Goal: Transaction & Acquisition: Purchase product/service

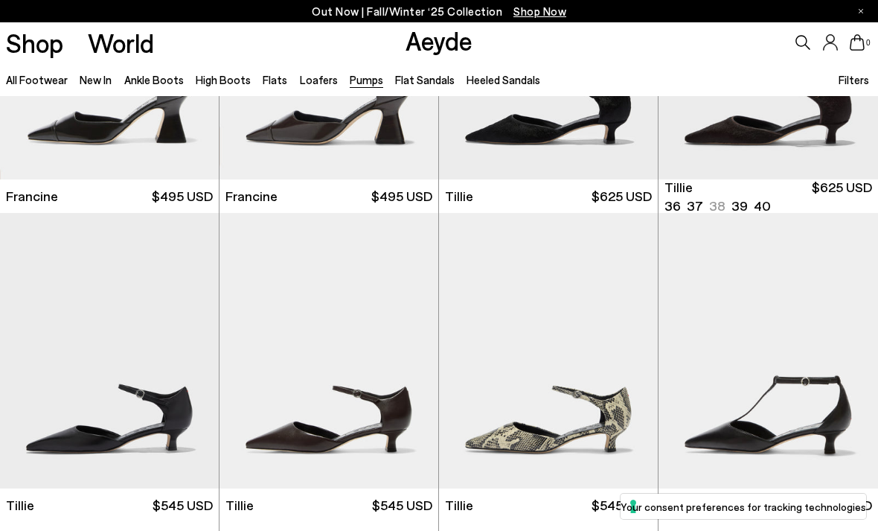
scroll to position [153, 0]
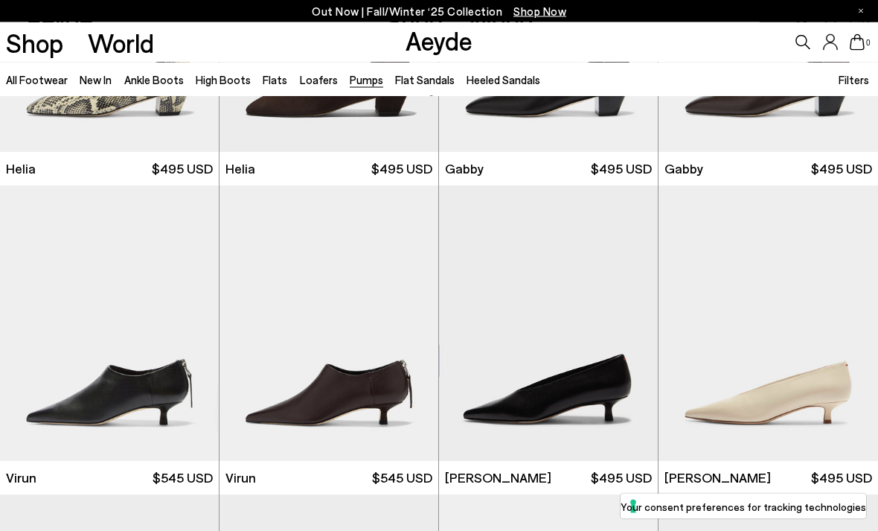
scroll to position [1147, 0]
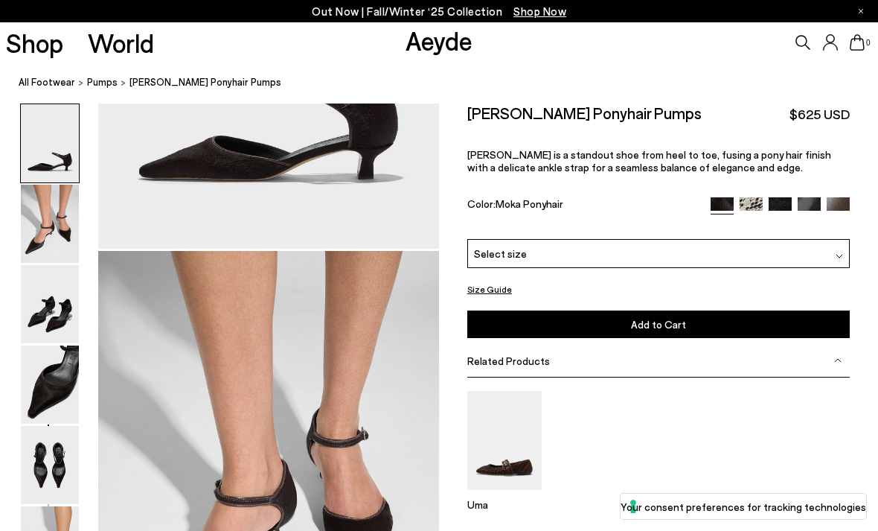
scroll to position [457, 0]
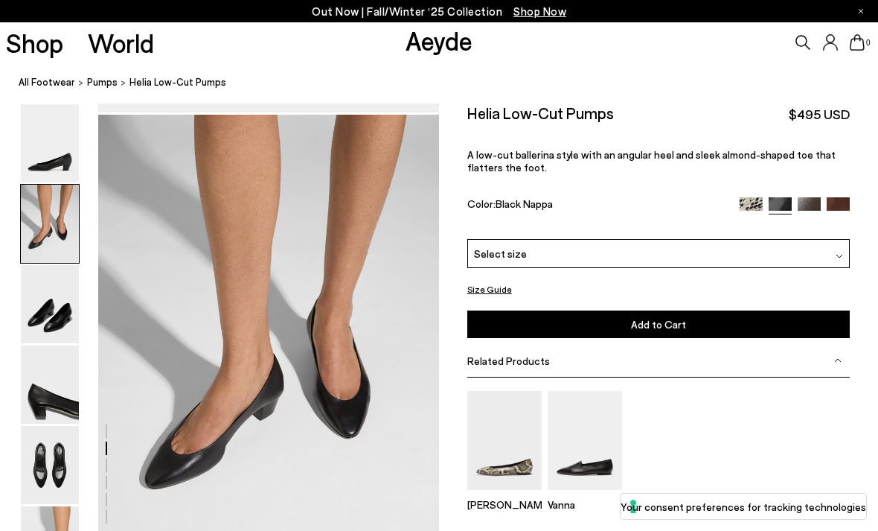
scroll to position [457, 0]
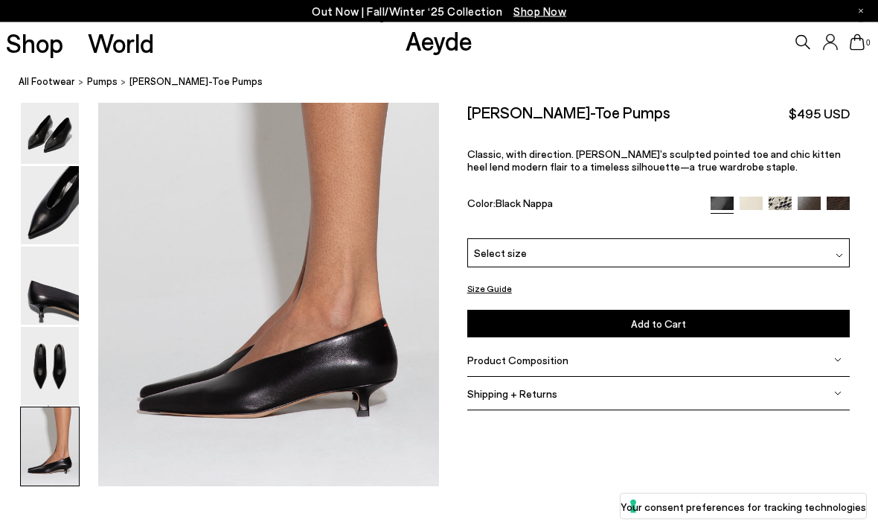
scroll to position [2386, 0]
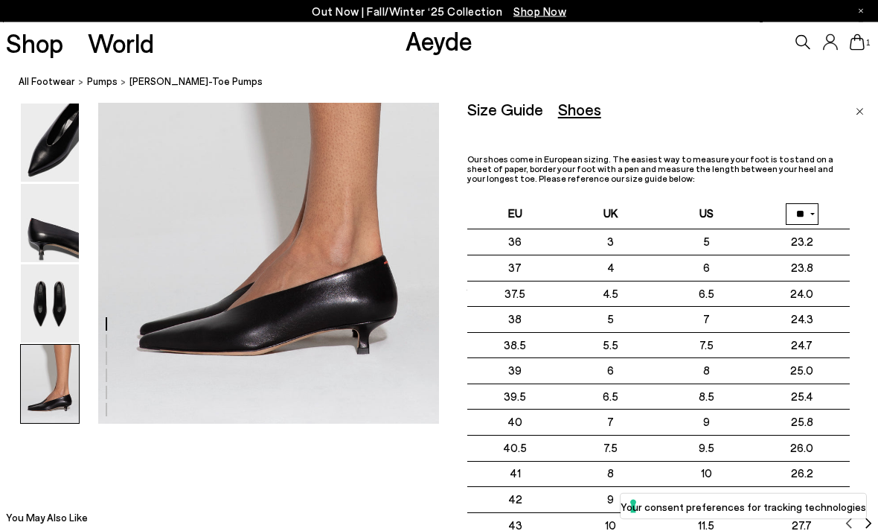
scroll to position [2417, 0]
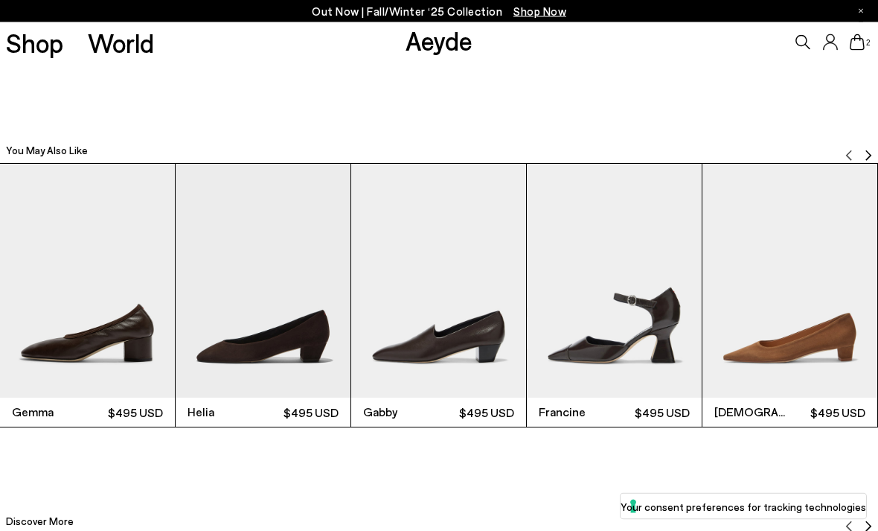
scroll to position [2757, 0]
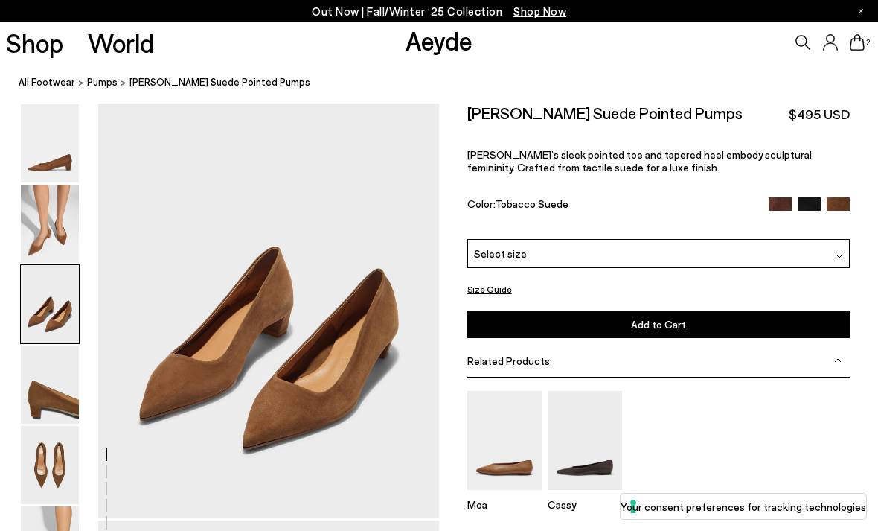
scroll to position [961, 0]
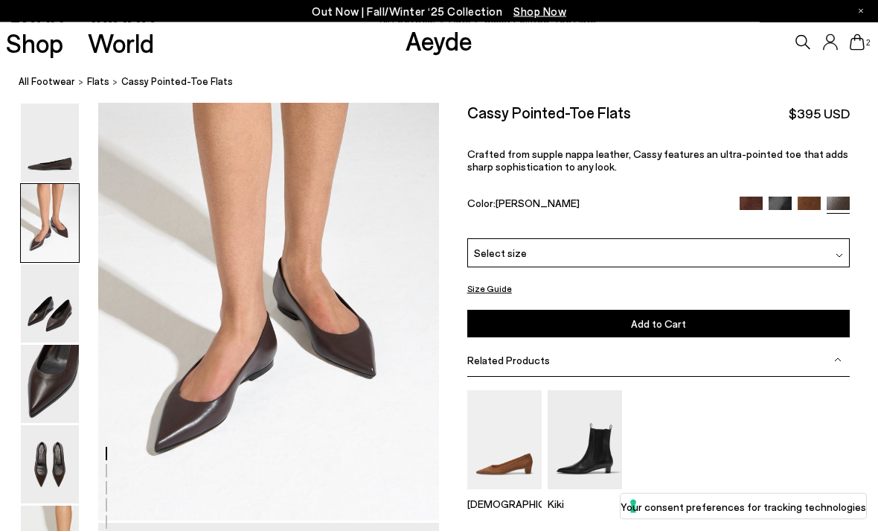
scroll to position [467, 0]
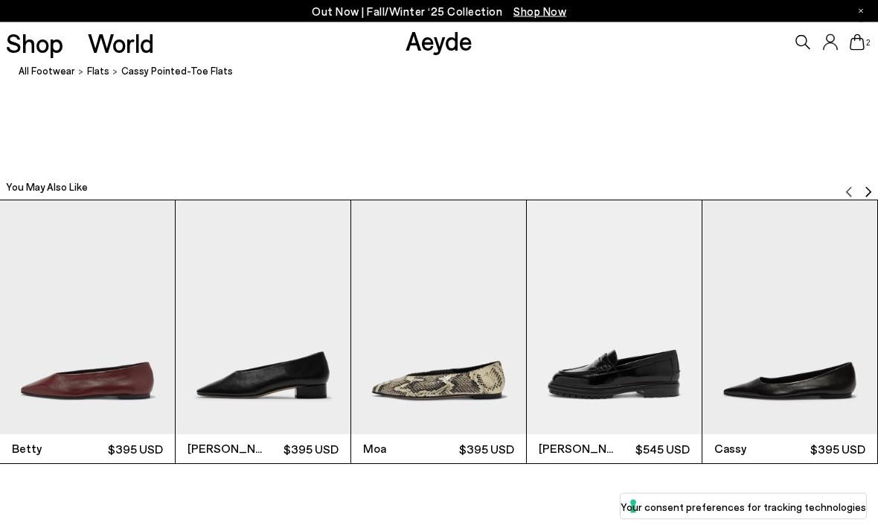
scroll to position [2721, 0]
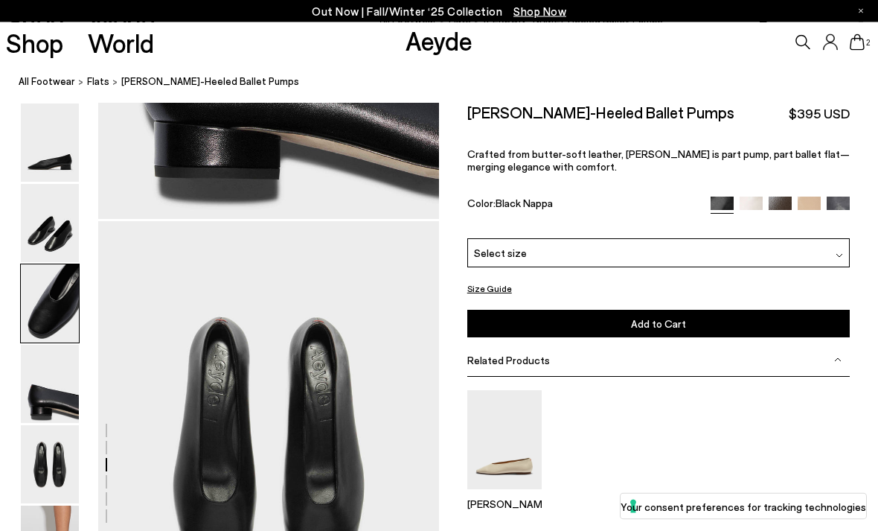
scroll to position [1827, 0]
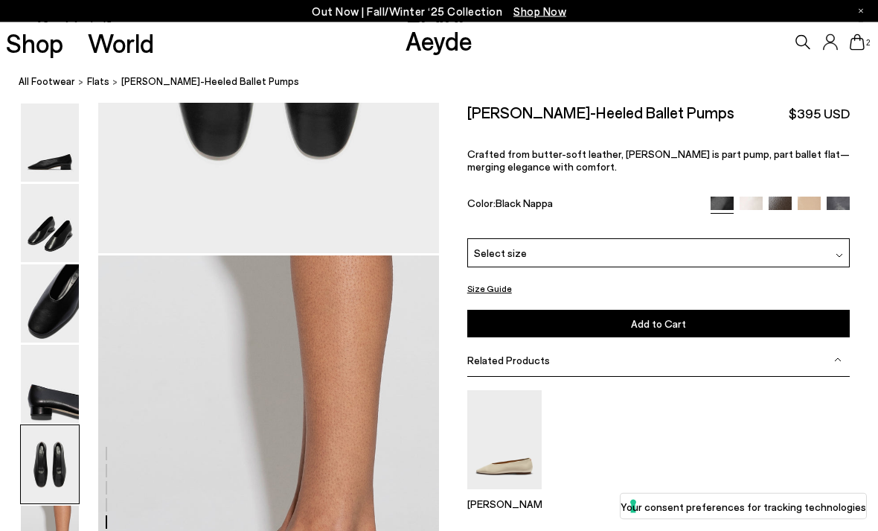
click at [54, 362] on img at bounding box center [50, 384] width 58 height 78
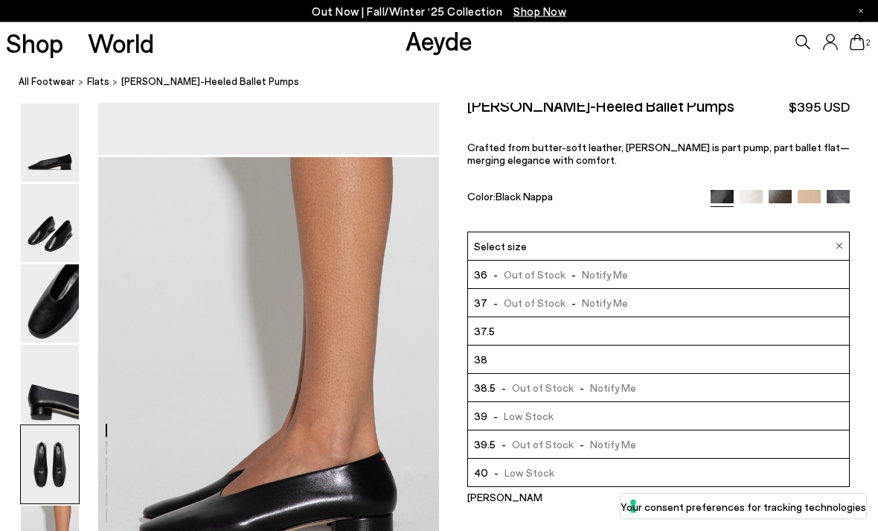
scroll to position [2202, 0]
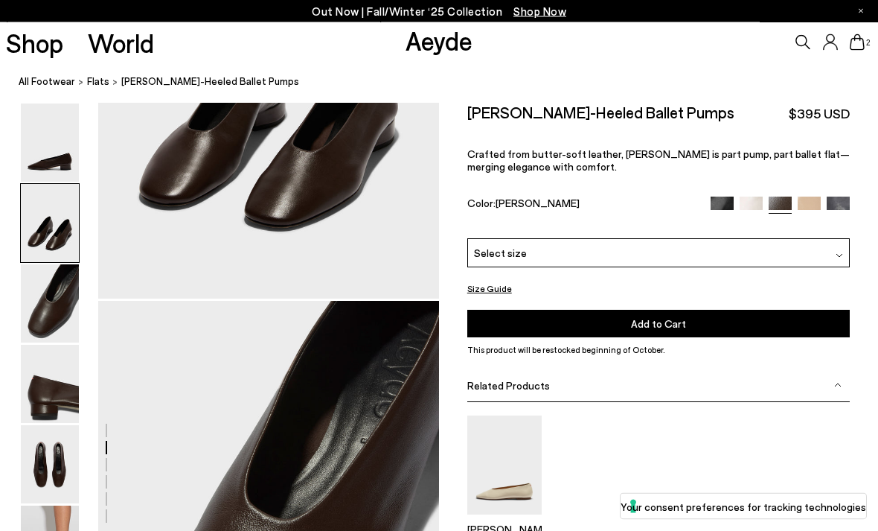
scroll to position [914, 0]
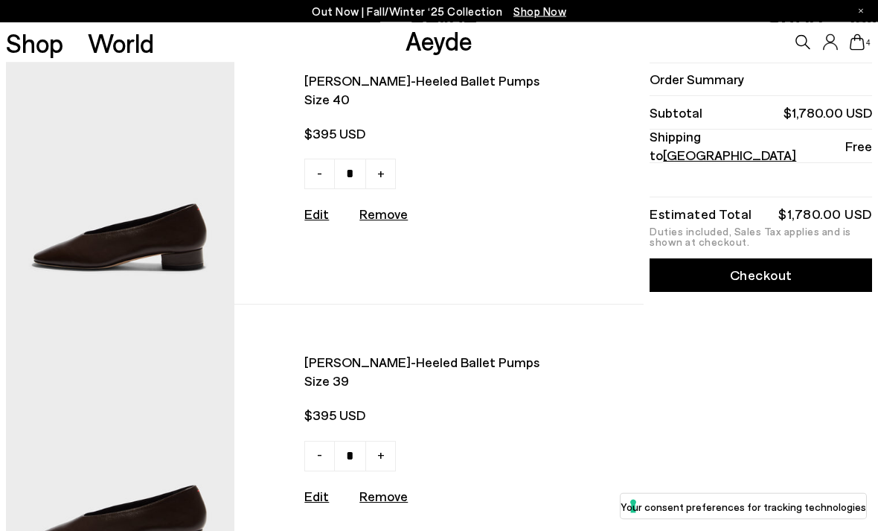
scroll to position [41, 0]
type input "*"
click at [386, 501] on u "Remove" at bounding box center [383, 495] width 48 height 16
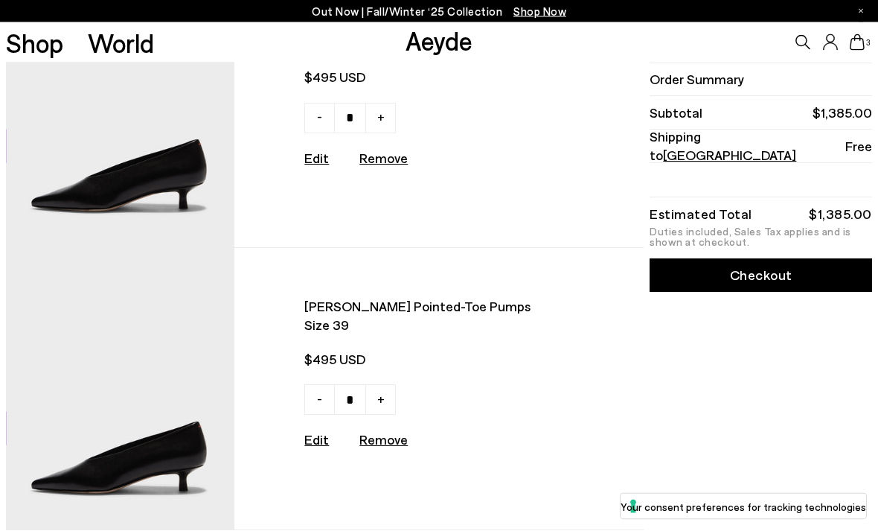
type input "*"
click at [389, 440] on u "Remove" at bounding box center [383, 439] width 48 height 16
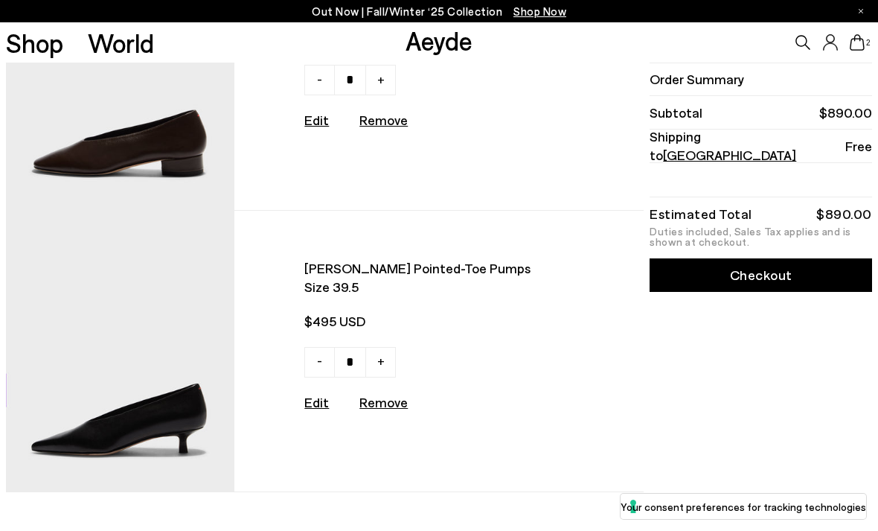
scroll to position [138, 0]
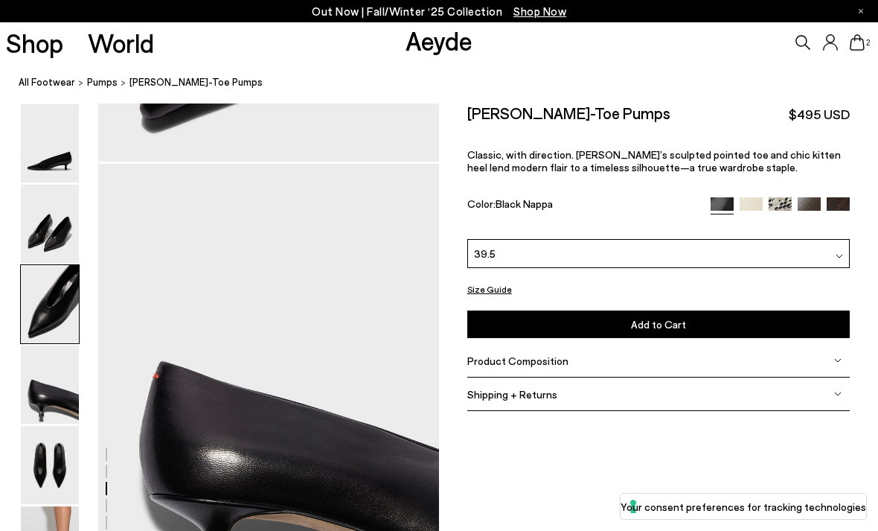
scroll to position [457, 0]
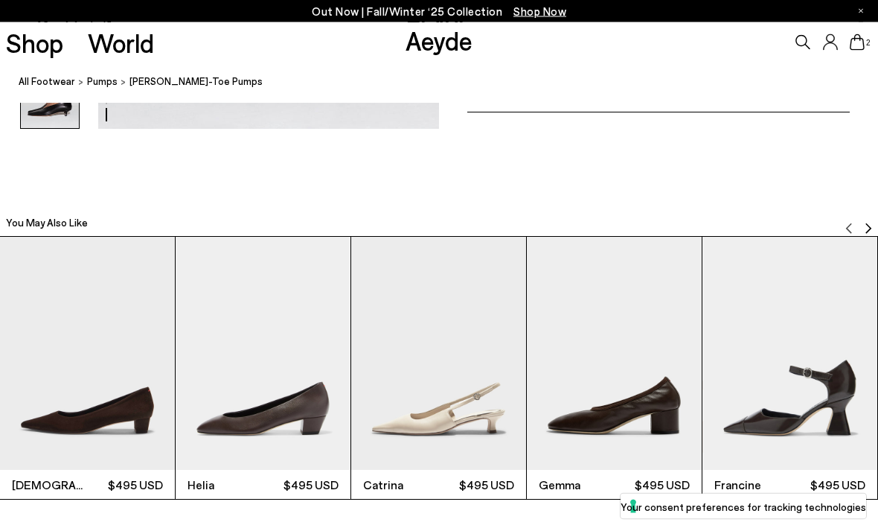
scroll to position [2759, 0]
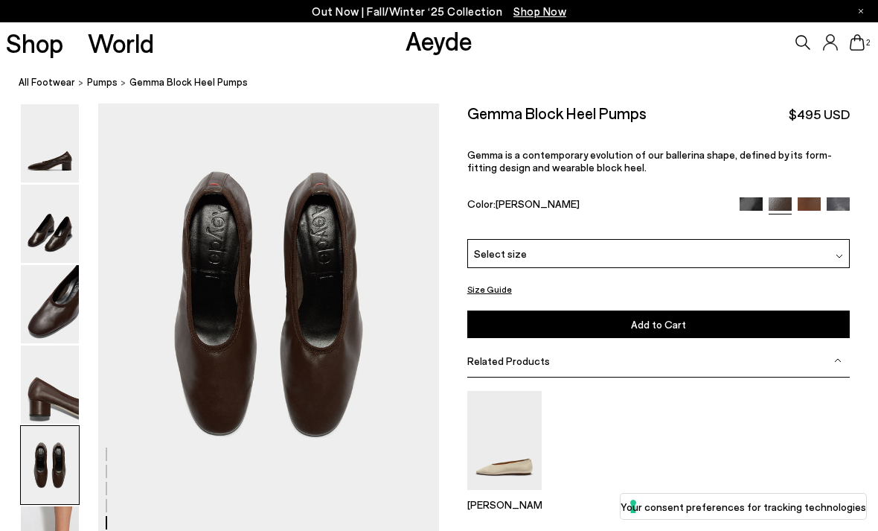
scroll to position [1874, 0]
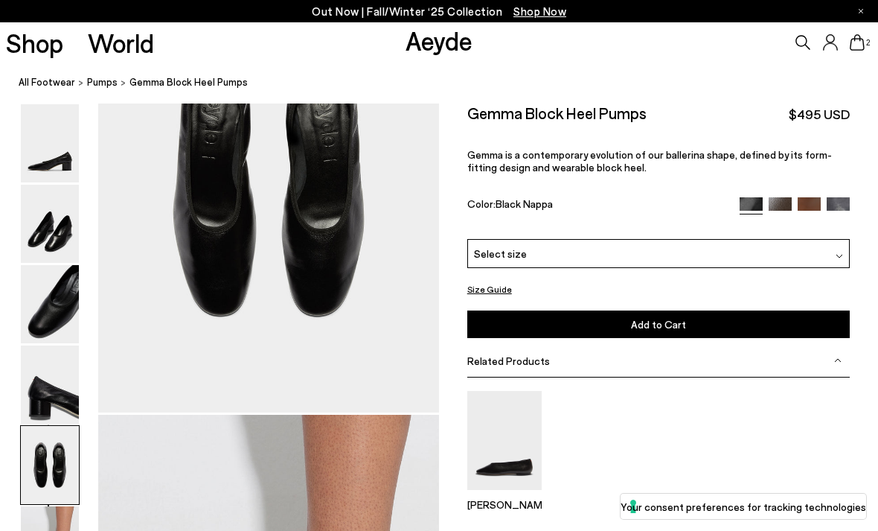
scroll to position [1942, 0]
